Goal: Task Accomplishment & Management: Manage account settings

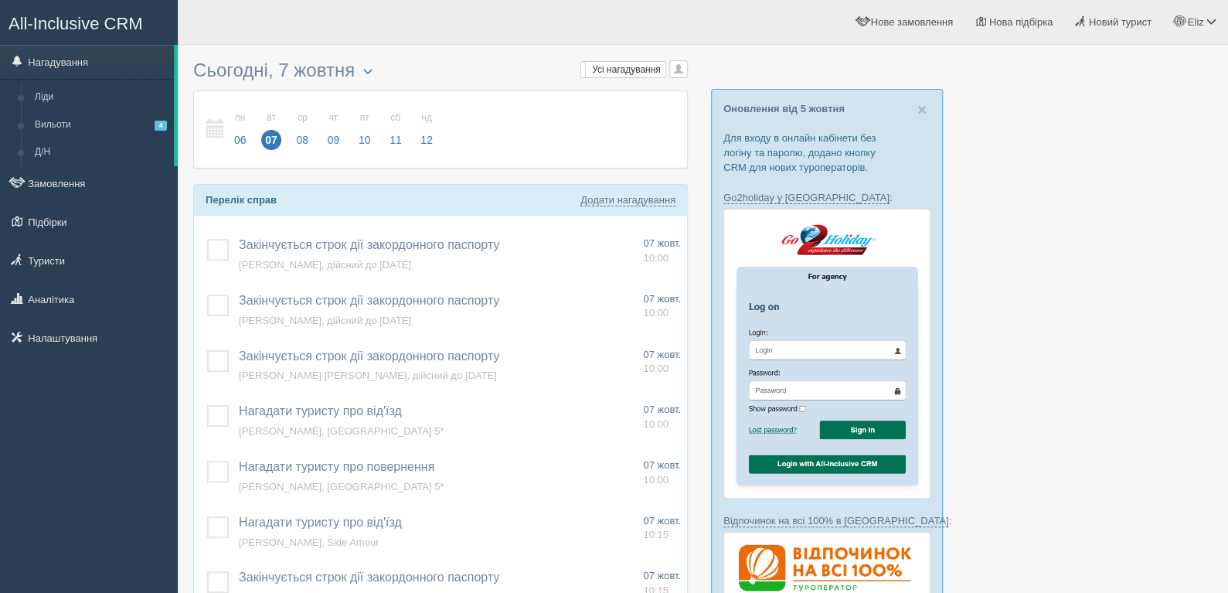
drag, startPoint x: 1153, startPoint y: 243, endPoint x: 1149, endPoint y: 144, distance: 99.0
click at [1202, 25] on span "Eliz" at bounding box center [1195, 22] width 16 height 12
click at [1147, 195] on link "Вихід" at bounding box center [1142, 200] width 168 height 33
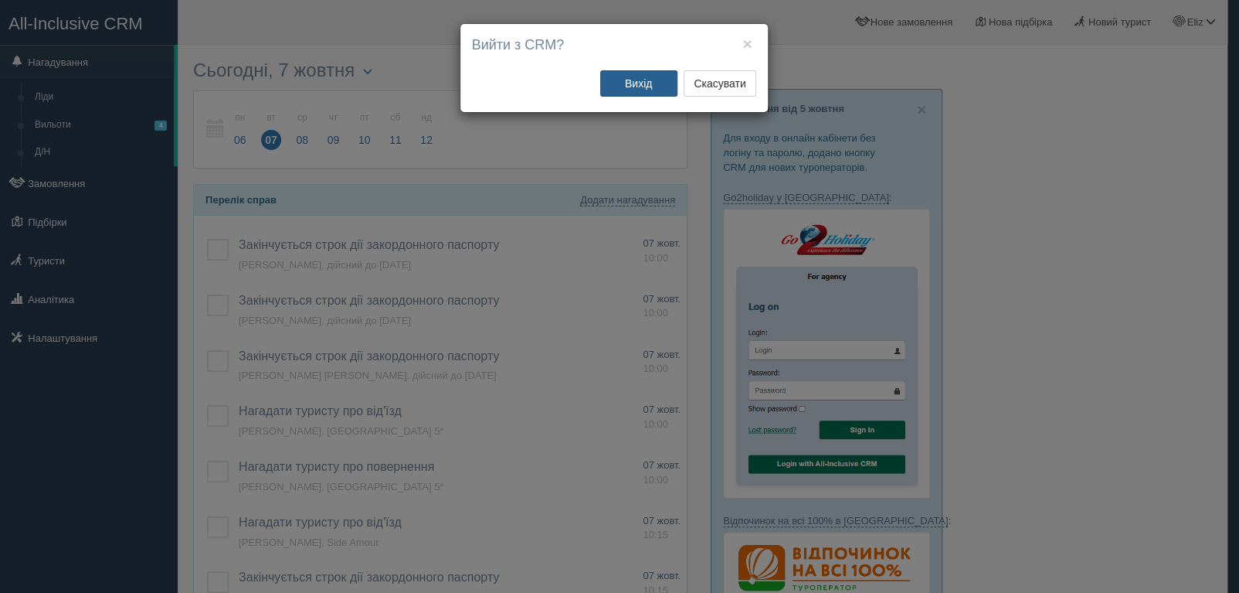
click at [606, 76] on button "Вихід" at bounding box center [638, 83] width 77 height 26
